Goal: Consume media (video, audio)

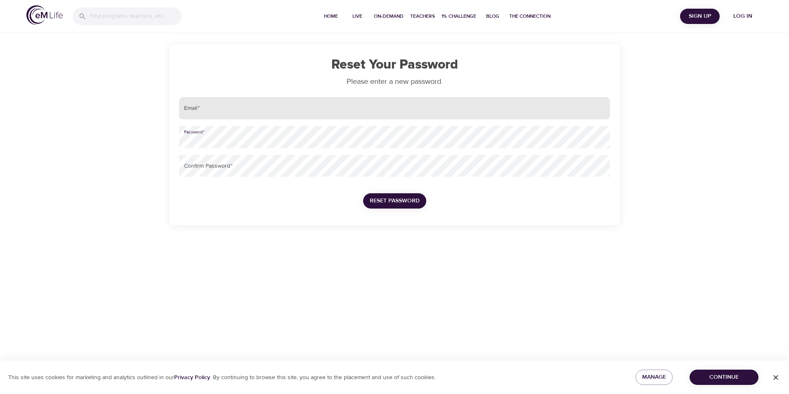
click at [251, 101] on input "email" at bounding box center [394, 108] width 431 height 22
type input "[PERSON_NAME][EMAIL_ADDRESS][PERSON_NAME][DOMAIN_NAME]"
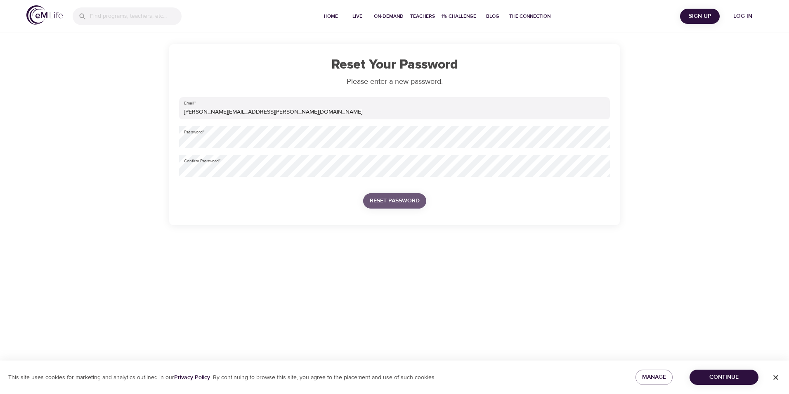
click at [368, 202] on button "Reset Password" at bounding box center [394, 200] width 63 height 15
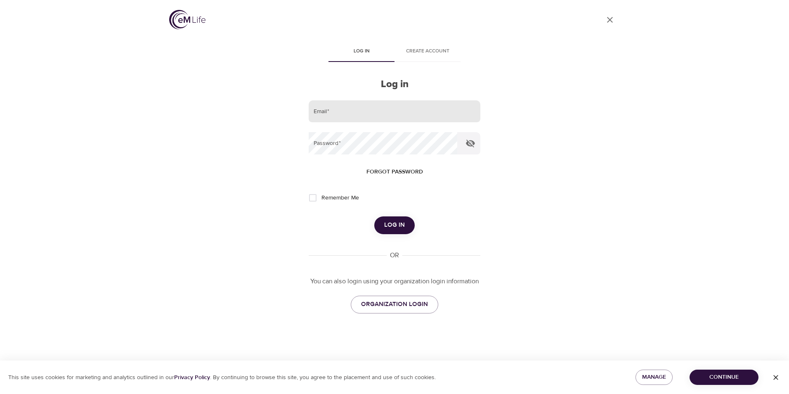
click at [337, 106] on input "email" at bounding box center [395, 111] width 172 height 22
type input "[PERSON_NAME][EMAIL_ADDRESS][PERSON_NAME][DOMAIN_NAME]"
click at [395, 228] on span "Log in" at bounding box center [394, 224] width 21 height 11
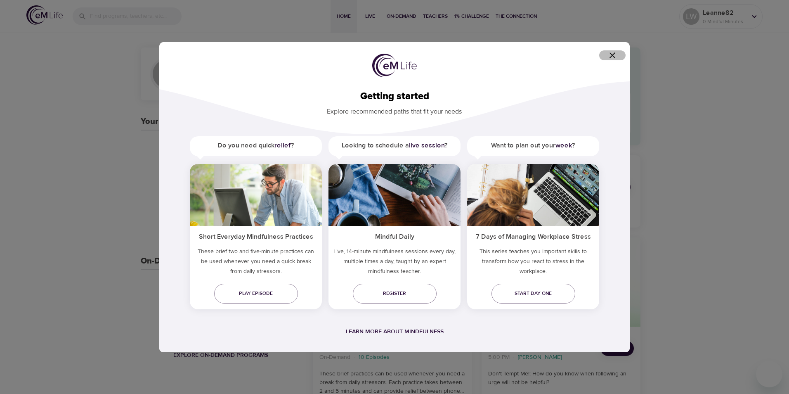
click at [608, 55] on icon "button" at bounding box center [612, 55] width 10 height 10
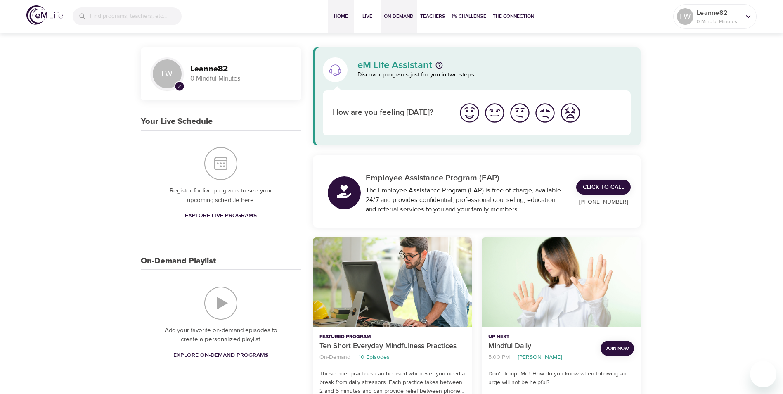
click at [398, 21] on button "On-Demand" at bounding box center [398, 16] width 36 height 33
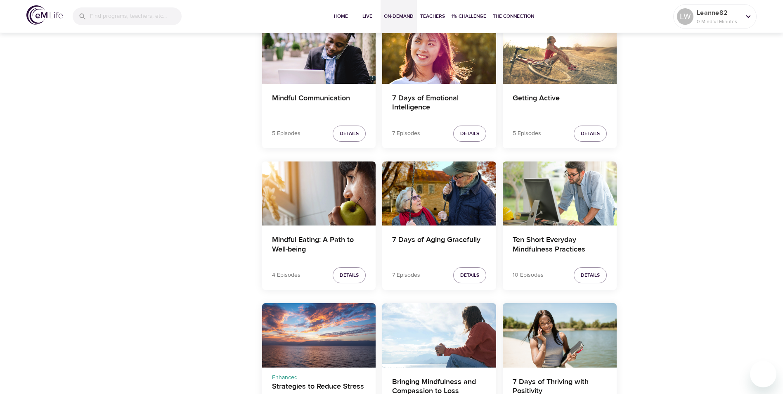
scroll to position [866, 0]
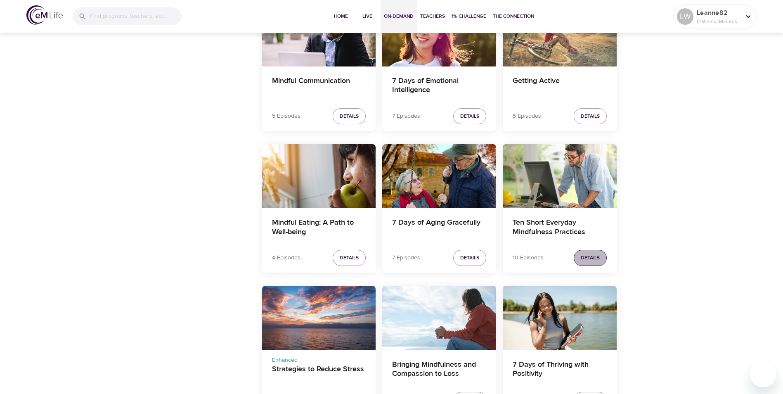
click at [595, 254] on span "Details" at bounding box center [589, 257] width 19 height 9
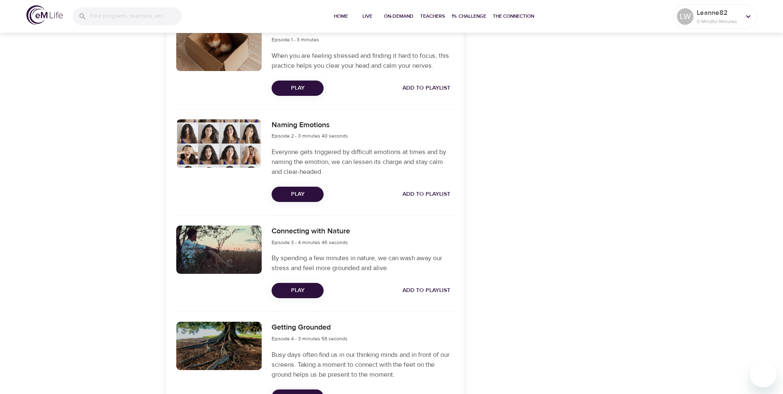
scroll to position [330, 0]
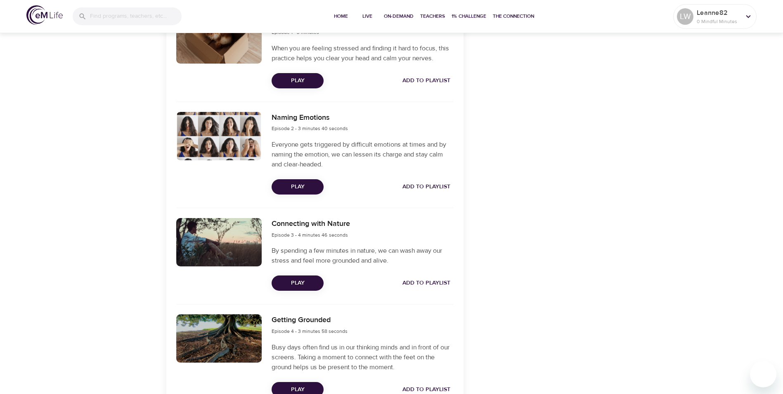
click at [298, 192] on button "Play" at bounding box center [297, 186] width 52 height 15
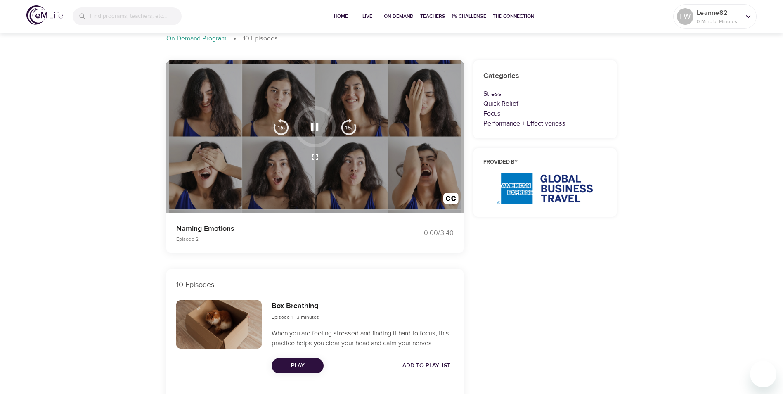
scroll to position [0, 0]
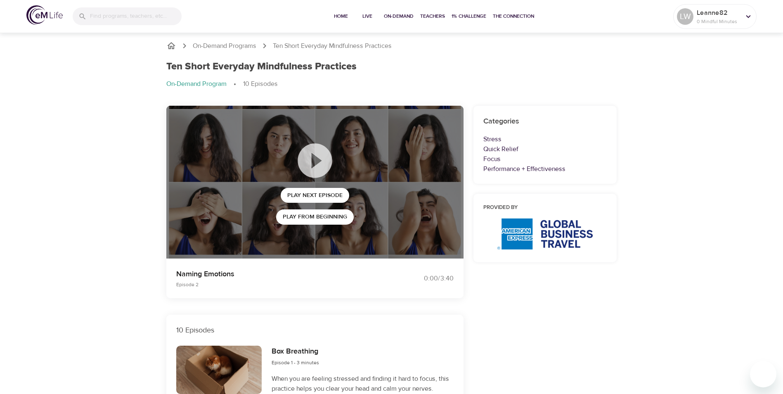
click at [294, 48] on p "Ten Short Everyday Mindfulness Practices" at bounding box center [332, 45] width 119 height 9
click at [297, 45] on p "Ten Short Everyday Mindfulness Practices" at bounding box center [332, 45] width 119 height 9
click at [248, 46] on p "On-Demand Programs" at bounding box center [225, 45] width 64 height 9
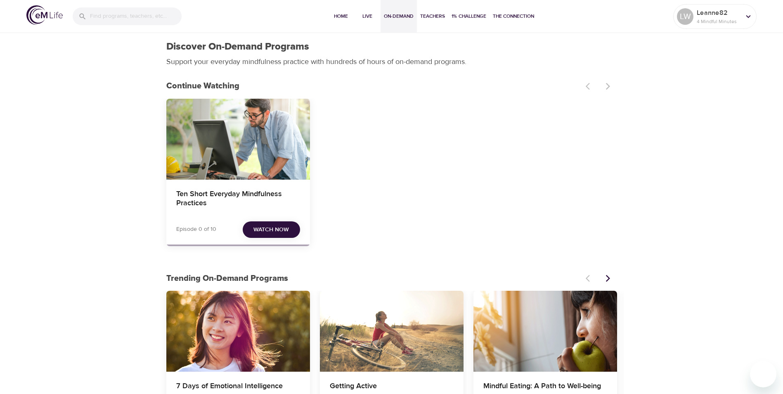
click at [270, 228] on span "Watch Now" at bounding box center [270, 229] width 35 height 10
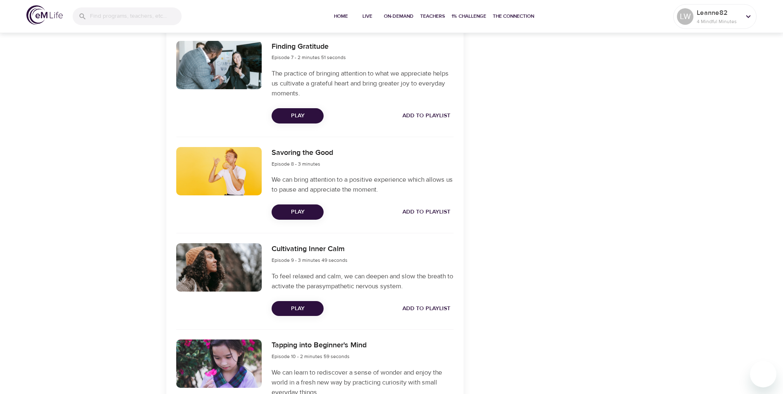
scroll to position [928, 0]
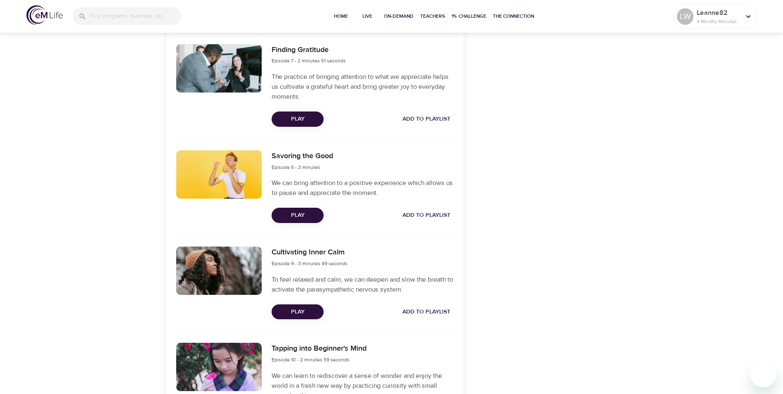
click at [292, 216] on span "Play" at bounding box center [297, 215] width 39 height 10
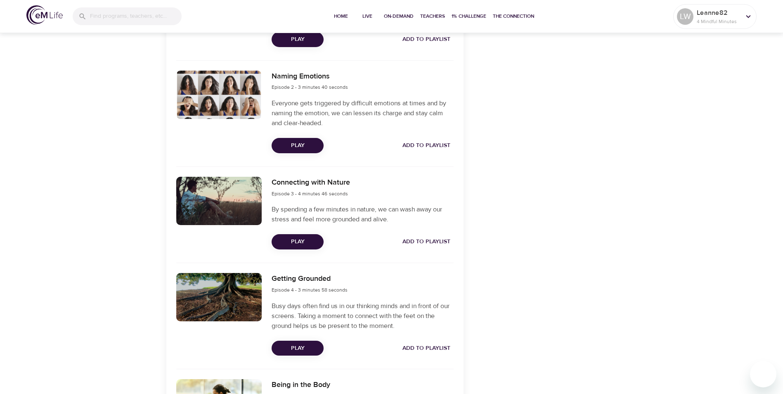
scroll to position [413, 0]
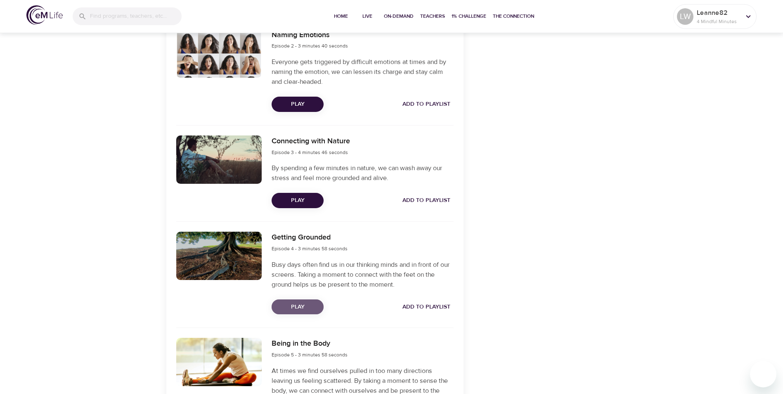
click at [296, 303] on span "Play" at bounding box center [297, 307] width 39 height 10
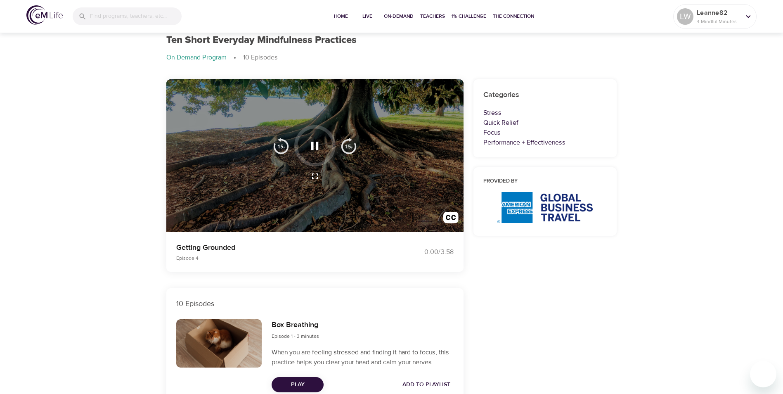
scroll to position [0, 0]
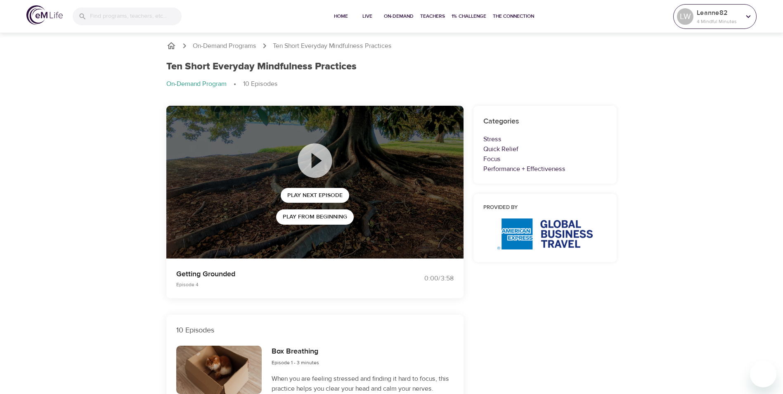
click at [694, 19] on div "LW" at bounding box center [685, 17] width 20 height 20
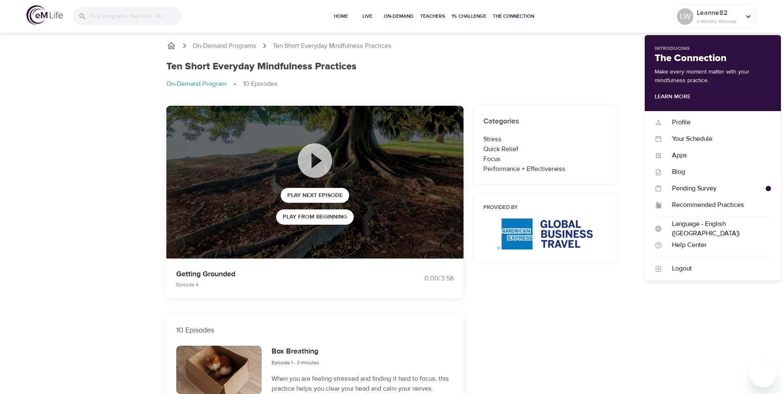
click at [596, 11] on div "Home Live On-Demand Teachers 1% Challenge The Connection" at bounding box center [431, 16] width 481 height 33
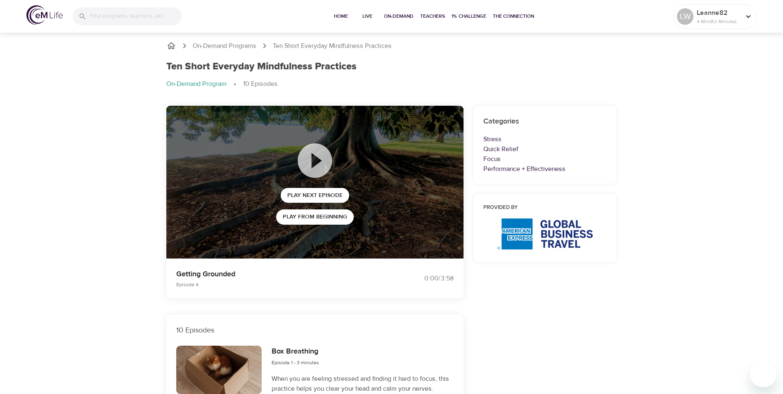
click at [170, 45] on icon "breadcrumb" at bounding box center [171, 46] width 10 height 10
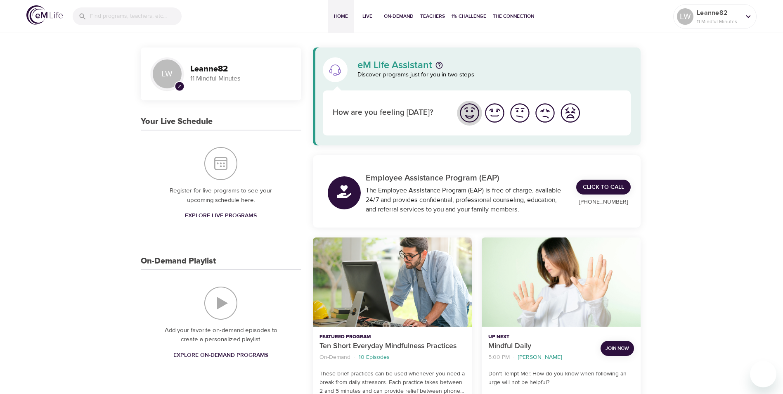
click at [463, 112] on img "I'm feeling great" at bounding box center [469, 112] width 23 height 23
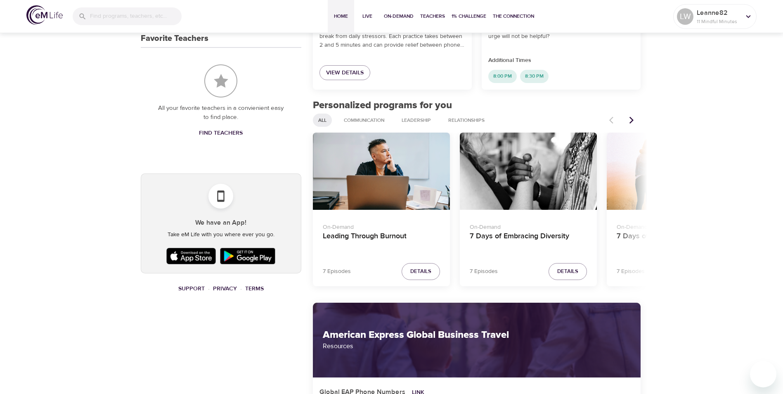
scroll to position [371, 0]
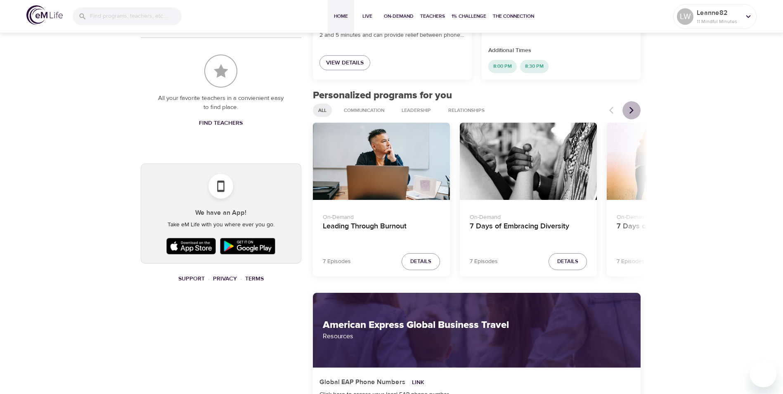
click at [630, 112] on icon "Next items" at bounding box center [631, 110] width 8 height 8
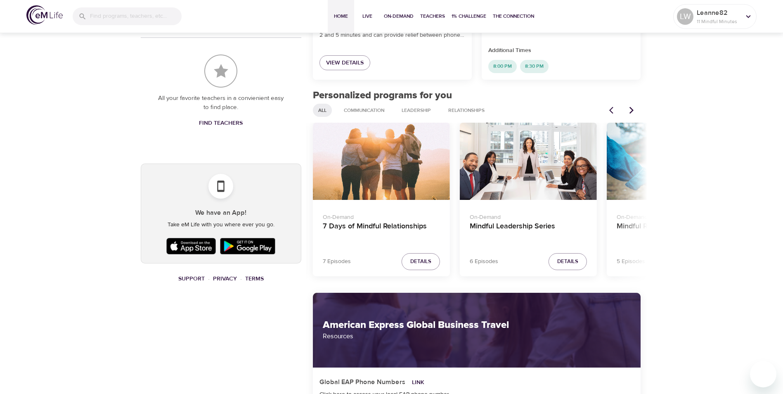
click at [630, 112] on icon "Next items" at bounding box center [631, 110] width 8 height 8
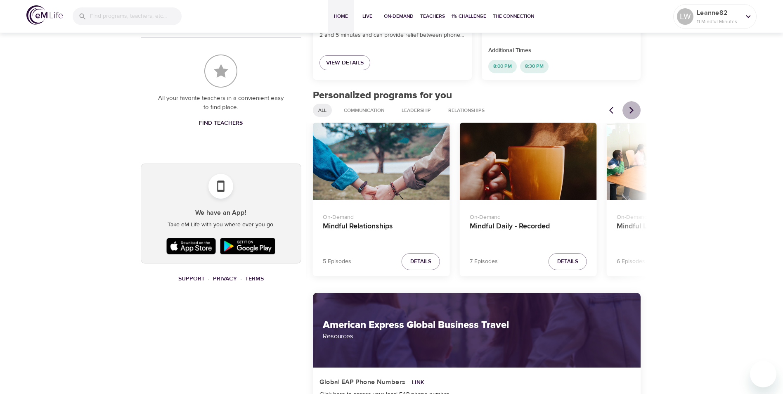
click at [630, 112] on icon "Next items" at bounding box center [631, 110] width 8 height 8
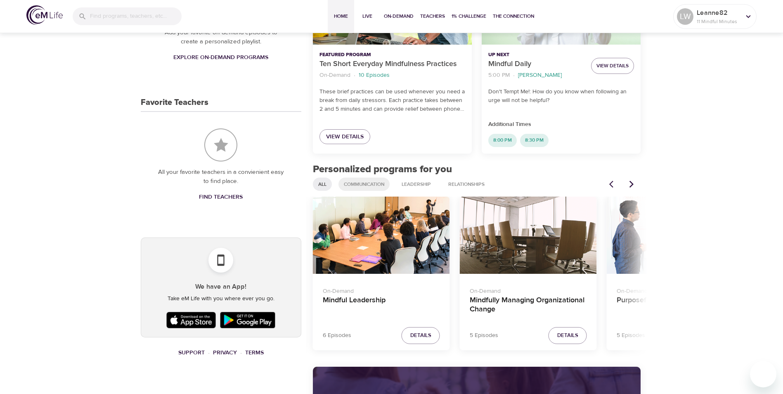
scroll to position [330, 0]
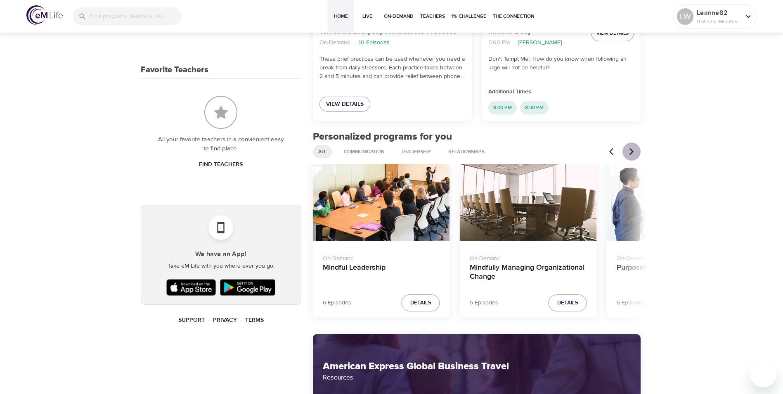
click at [629, 155] on icon "Next items" at bounding box center [631, 151] width 8 height 8
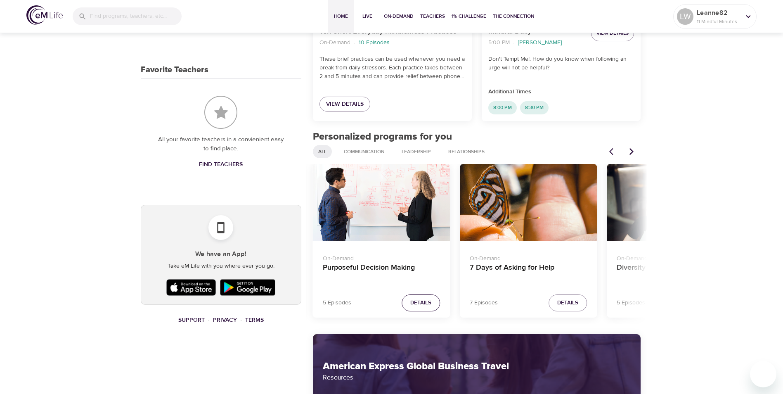
click at [415, 302] on span "Details" at bounding box center [420, 302] width 21 height 9
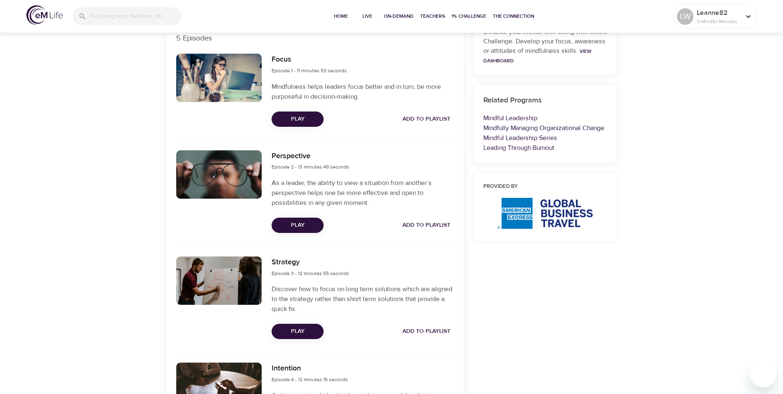
scroll to position [165, 0]
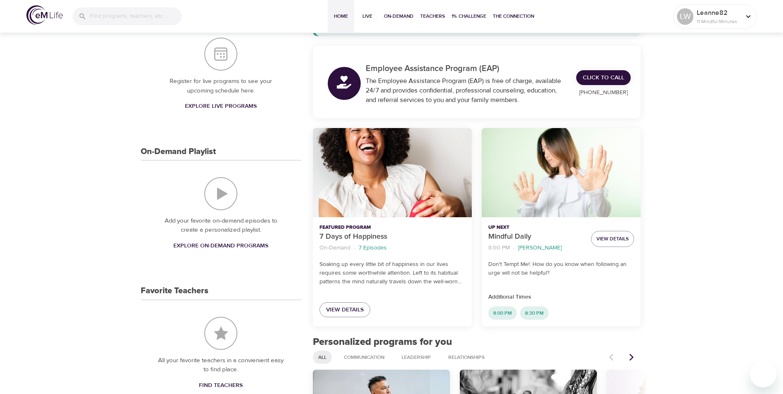
scroll to position [124, 0]
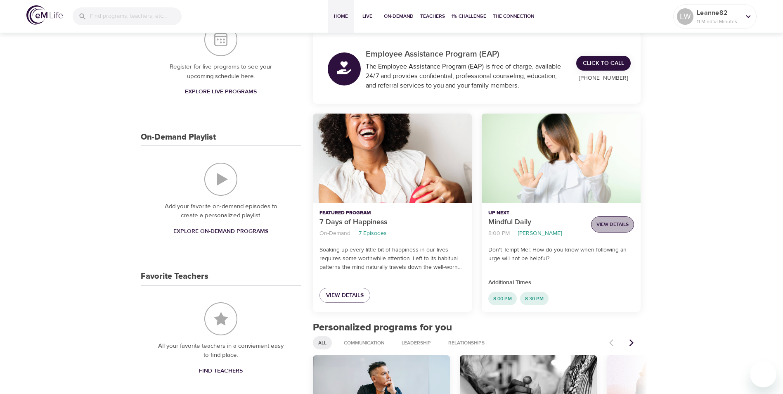
click at [612, 225] on span "View Details" at bounding box center [612, 224] width 32 height 9
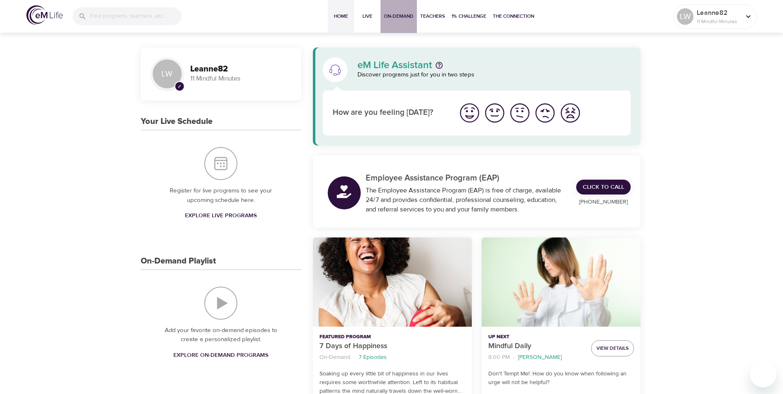
click at [394, 18] on span "On-Demand" at bounding box center [399, 16] width 30 height 9
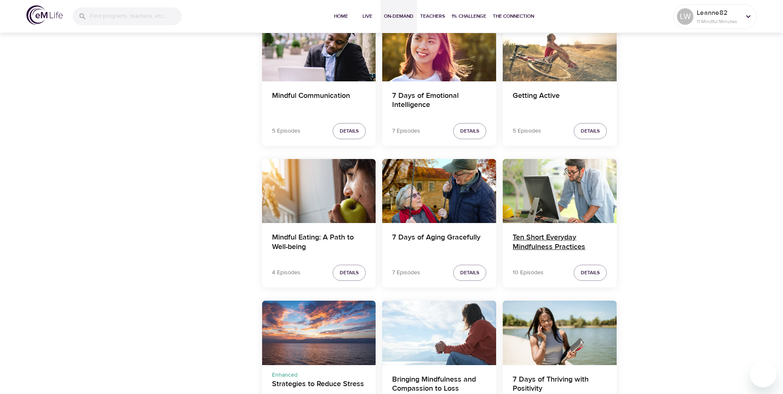
scroll to position [866, 0]
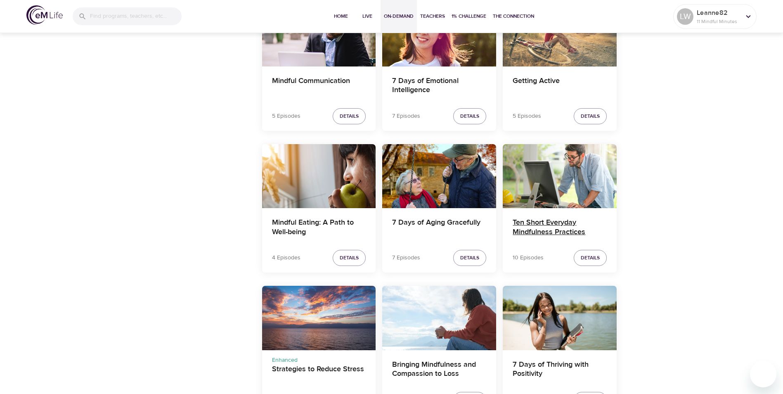
click at [566, 227] on h4 "Ten Short Everyday Mindfulness Practices" at bounding box center [559, 228] width 94 height 20
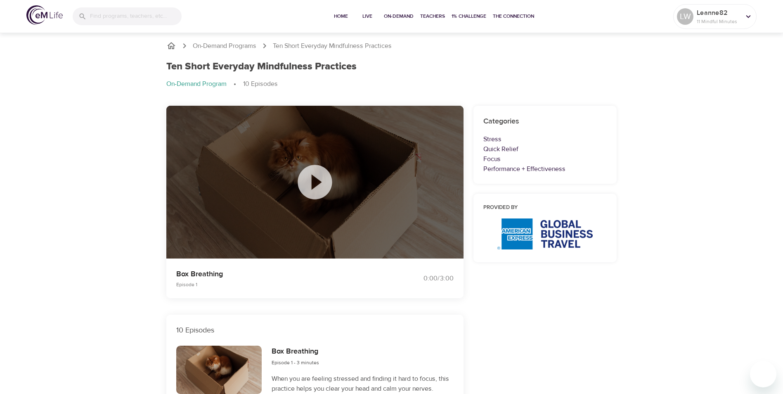
click at [47, 14] on img at bounding box center [44, 14] width 36 height 19
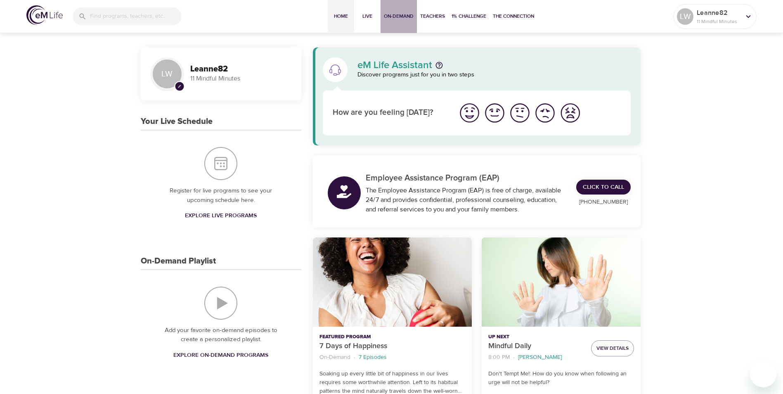
click at [396, 17] on span "On-Demand" at bounding box center [399, 16] width 30 height 9
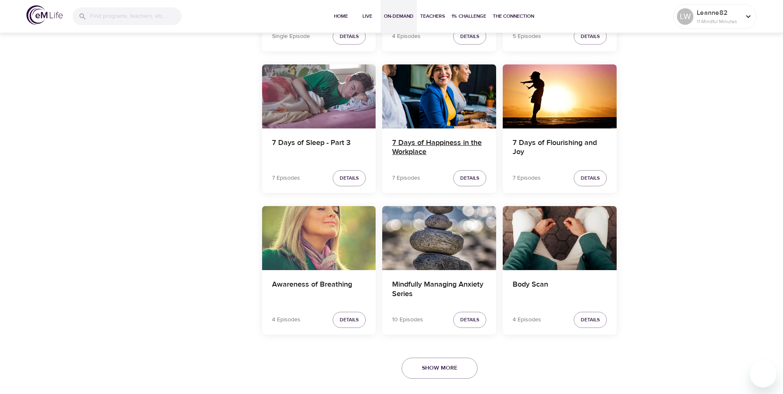
scroll to position [1383, 0]
